Goal: Task Accomplishment & Management: Manage account settings

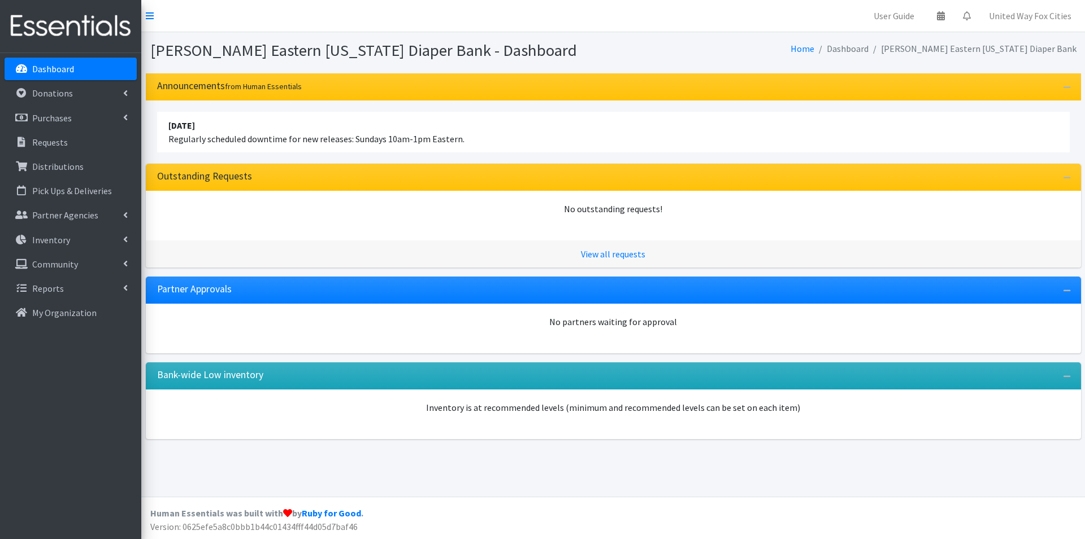
click at [61, 71] on p "Dashboard" at bounding box center [53, 68] width 42 height 11
click at [62, 142] on p "Requests" at bounding box center [50, 142] width 36 height 11
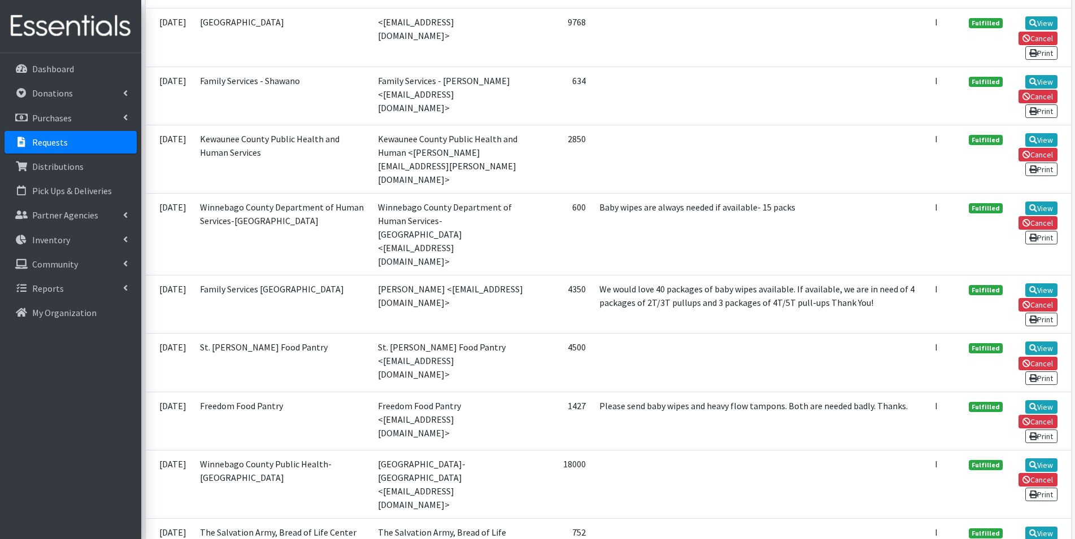
scroll to position [565, 0]
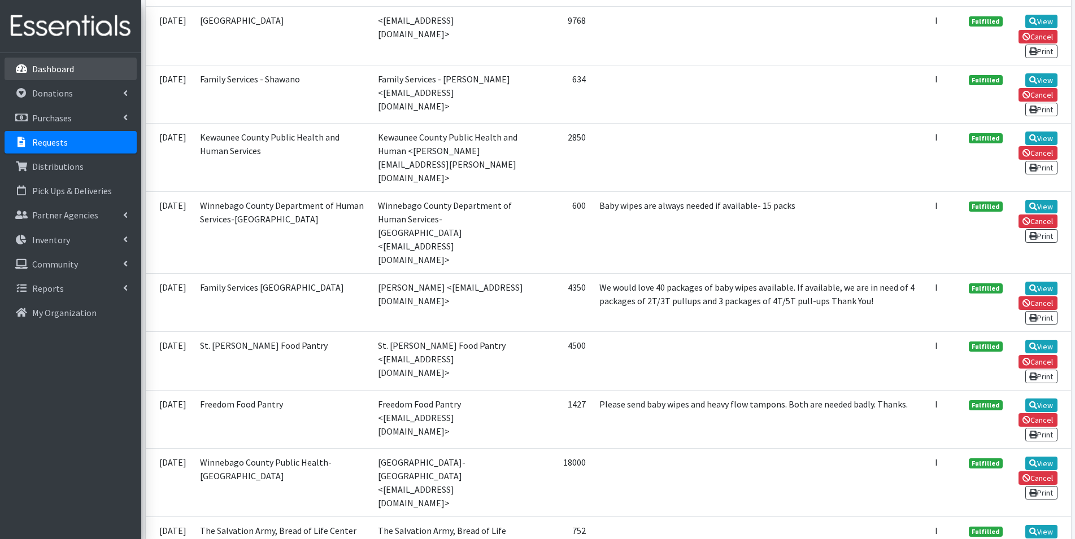
click at [47, 73] on p "Dashboard" at bounding box center [53, 68] width 42 height 11
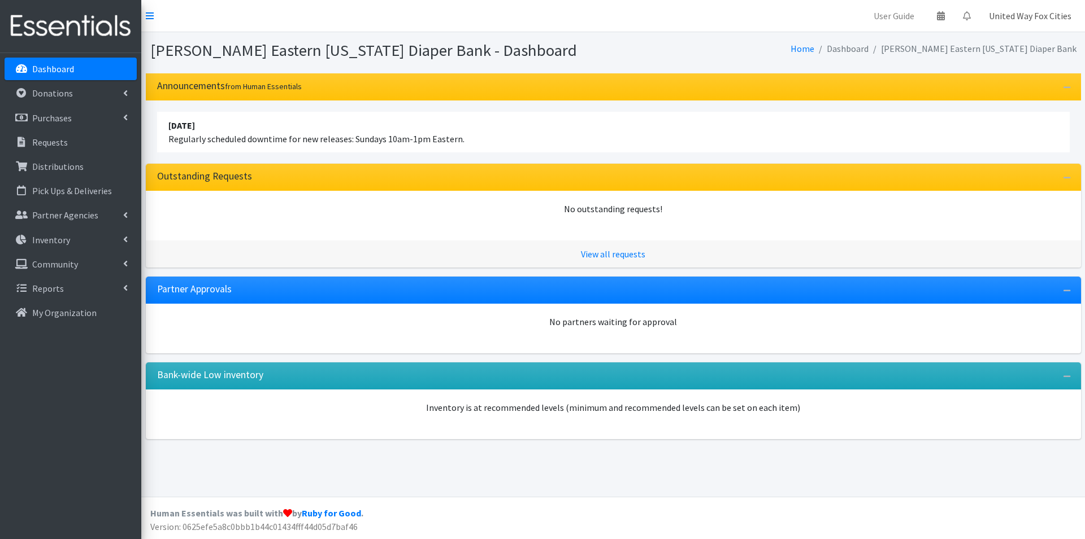
click at [1029, 14] on link "United Way Fox Cities" at bounding box center [1029, 16] width 101 height 23
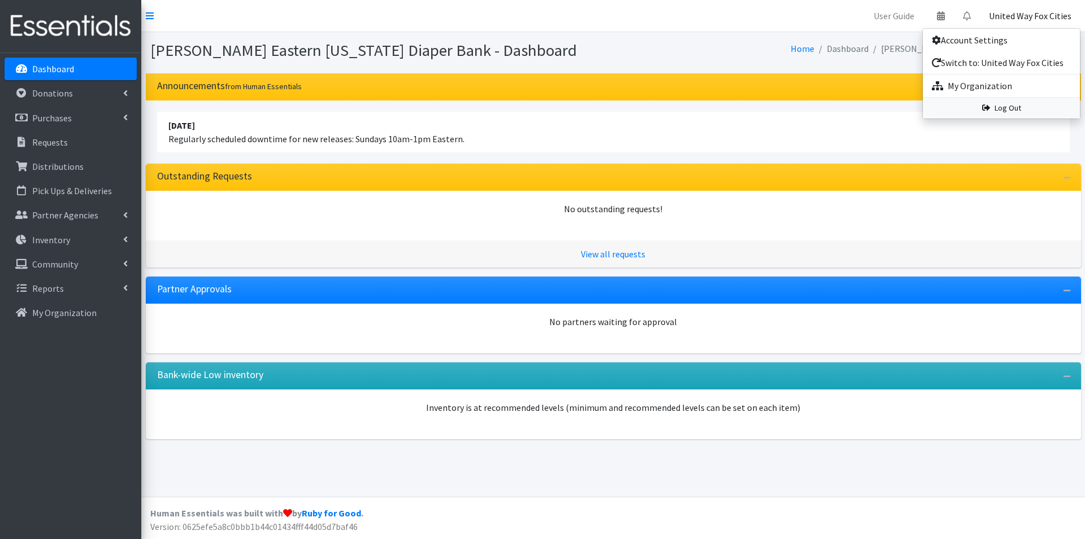
click at [1014, 110] on link "Log Out" at bounding box center [1000, 108] width 157 height 21
